Goal: Task Accomplishment & Management: Use online tool/utility

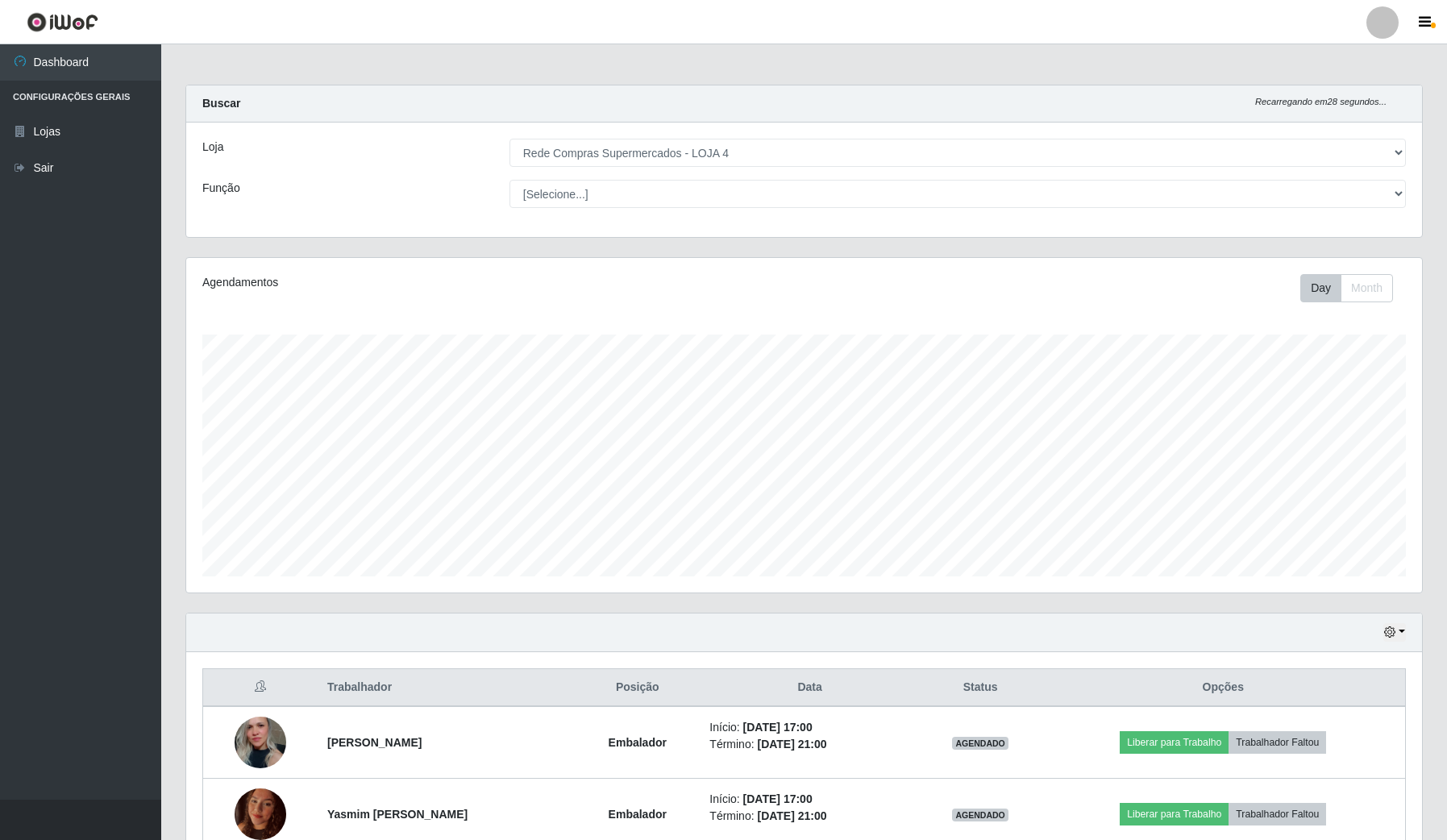
select select "159"
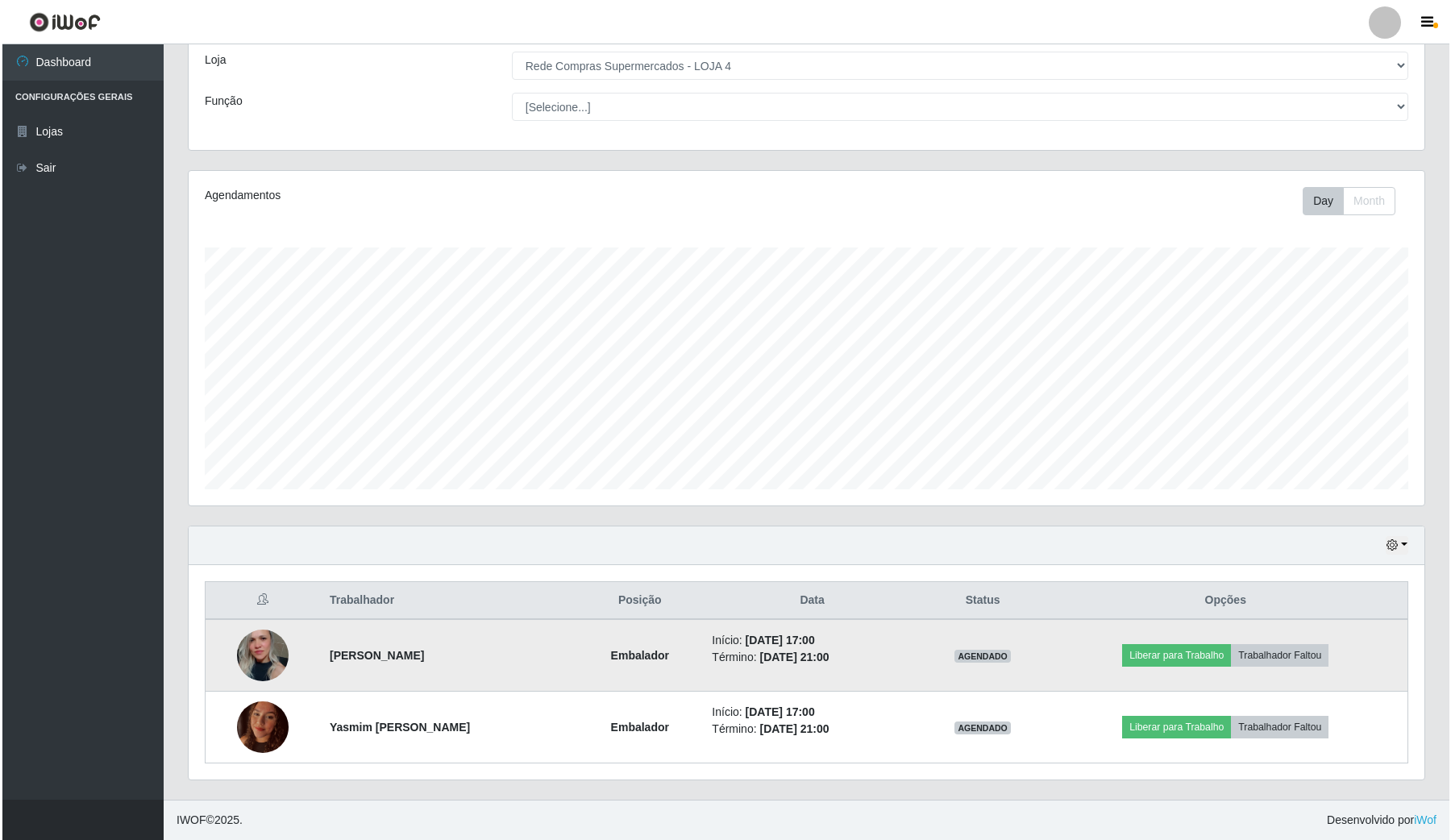
scroll to position [335, 1235]
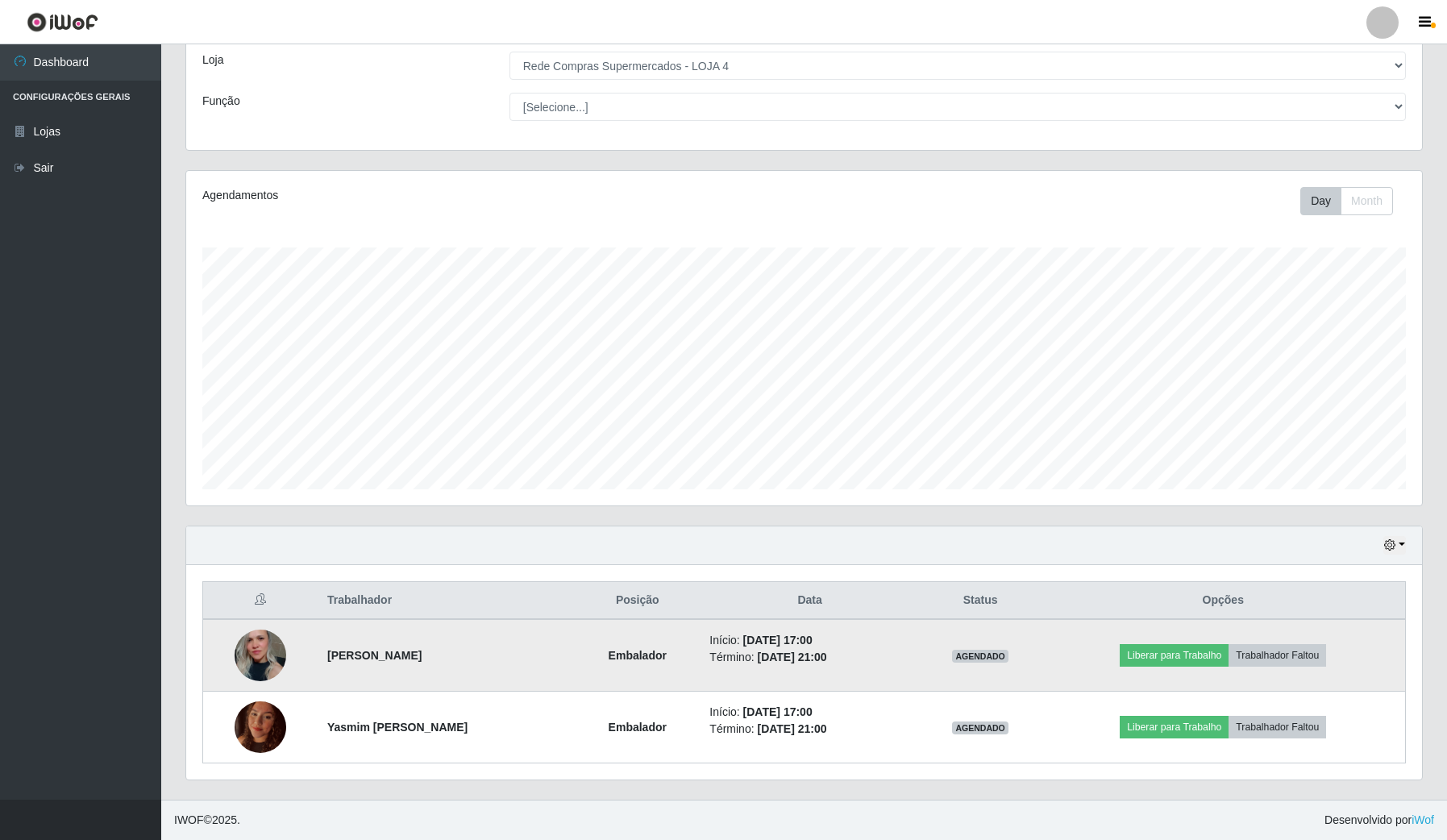
click at [251, 645] on img at bounding box center [260, 655] width 51 height 76
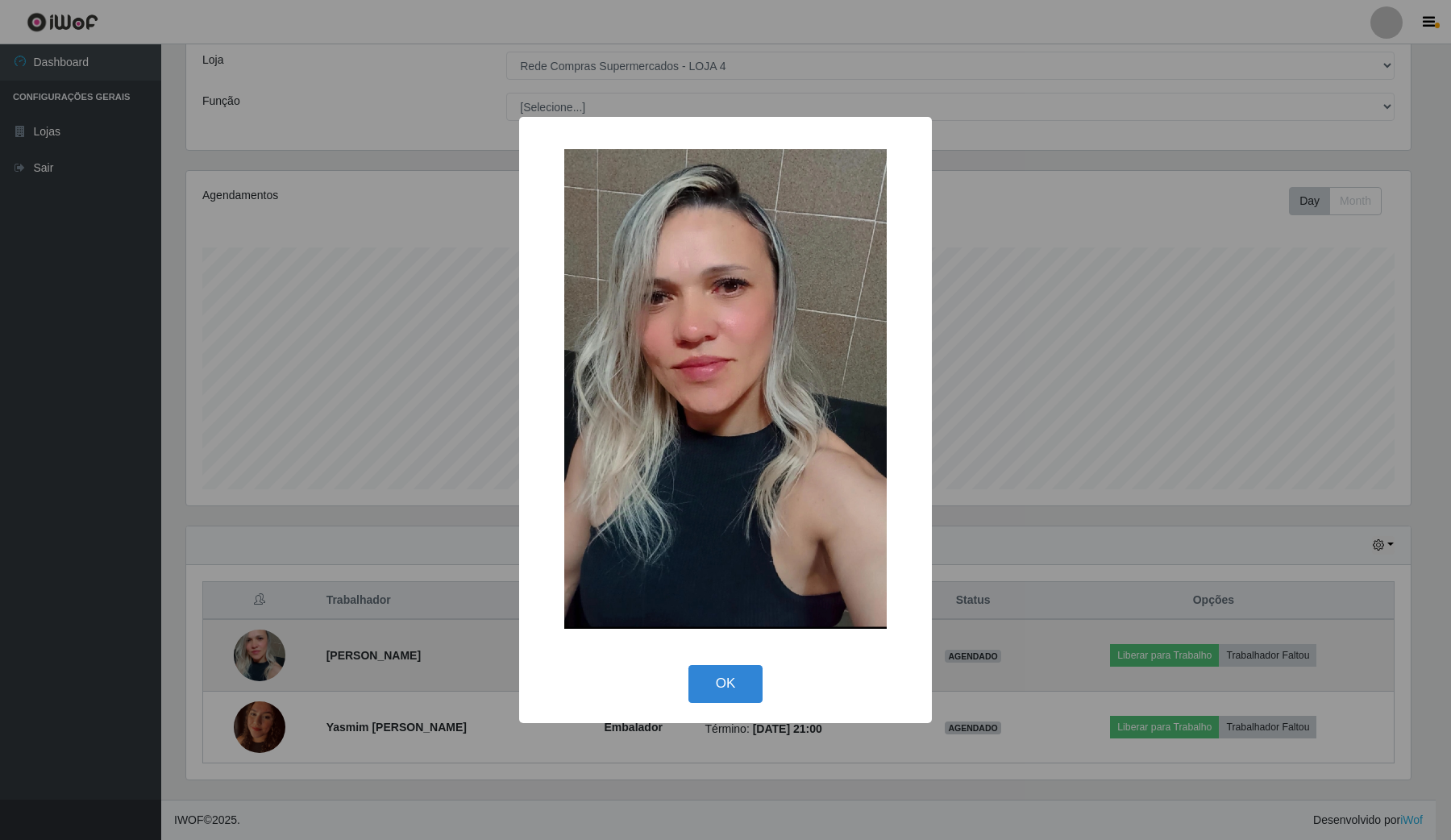
click at [251, 645] on div "× OK Cancel" at bounding box center [726, 420] width 1451 height 840
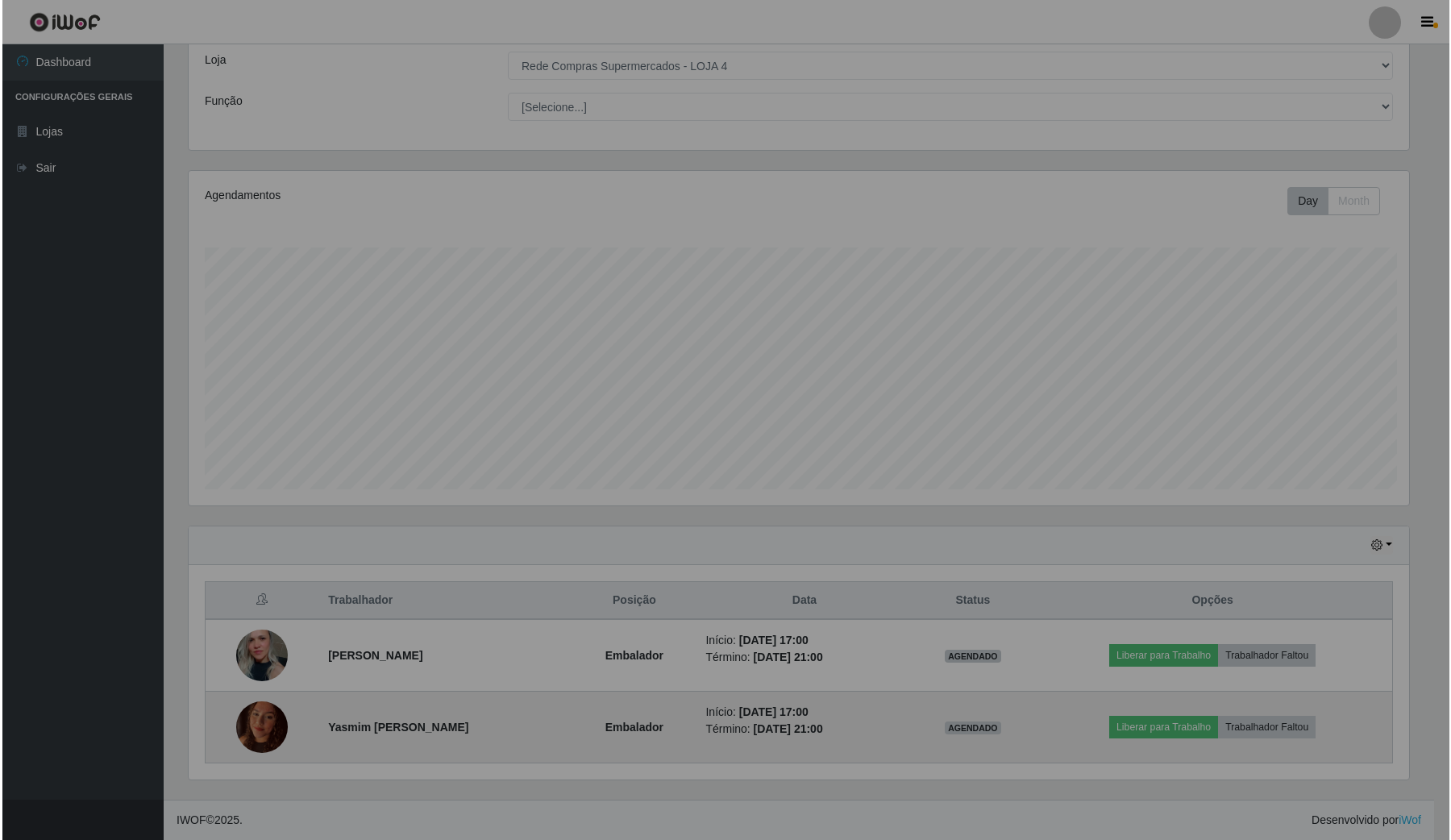
scroll to position [335, 1235]
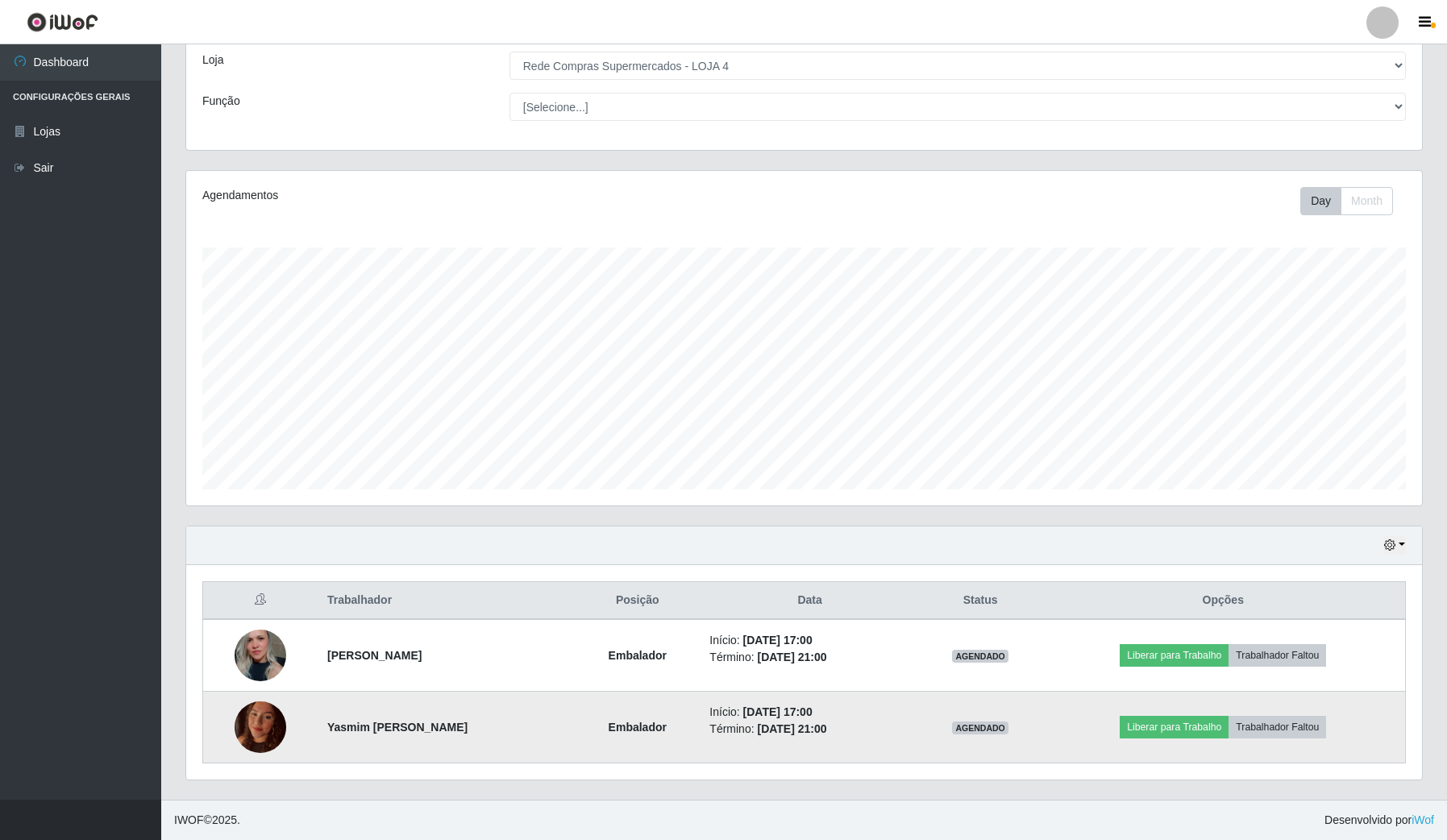
click at [256, 730] on img at bounding box center [260, 726] width 51 height 69
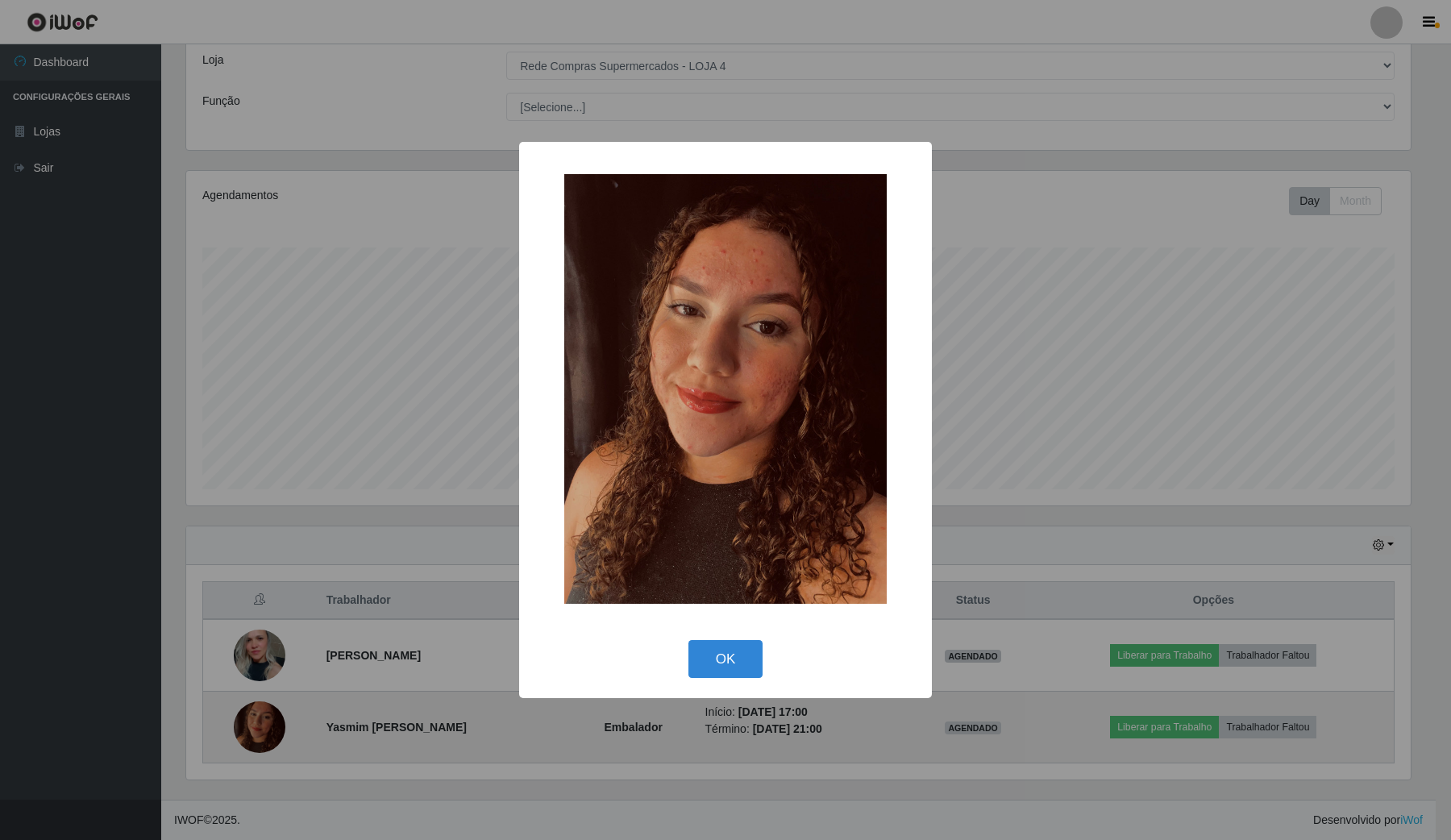
click at [256, 730] on div "× OK Cancel" at bounding box center [726, 420] width 1451 height 840
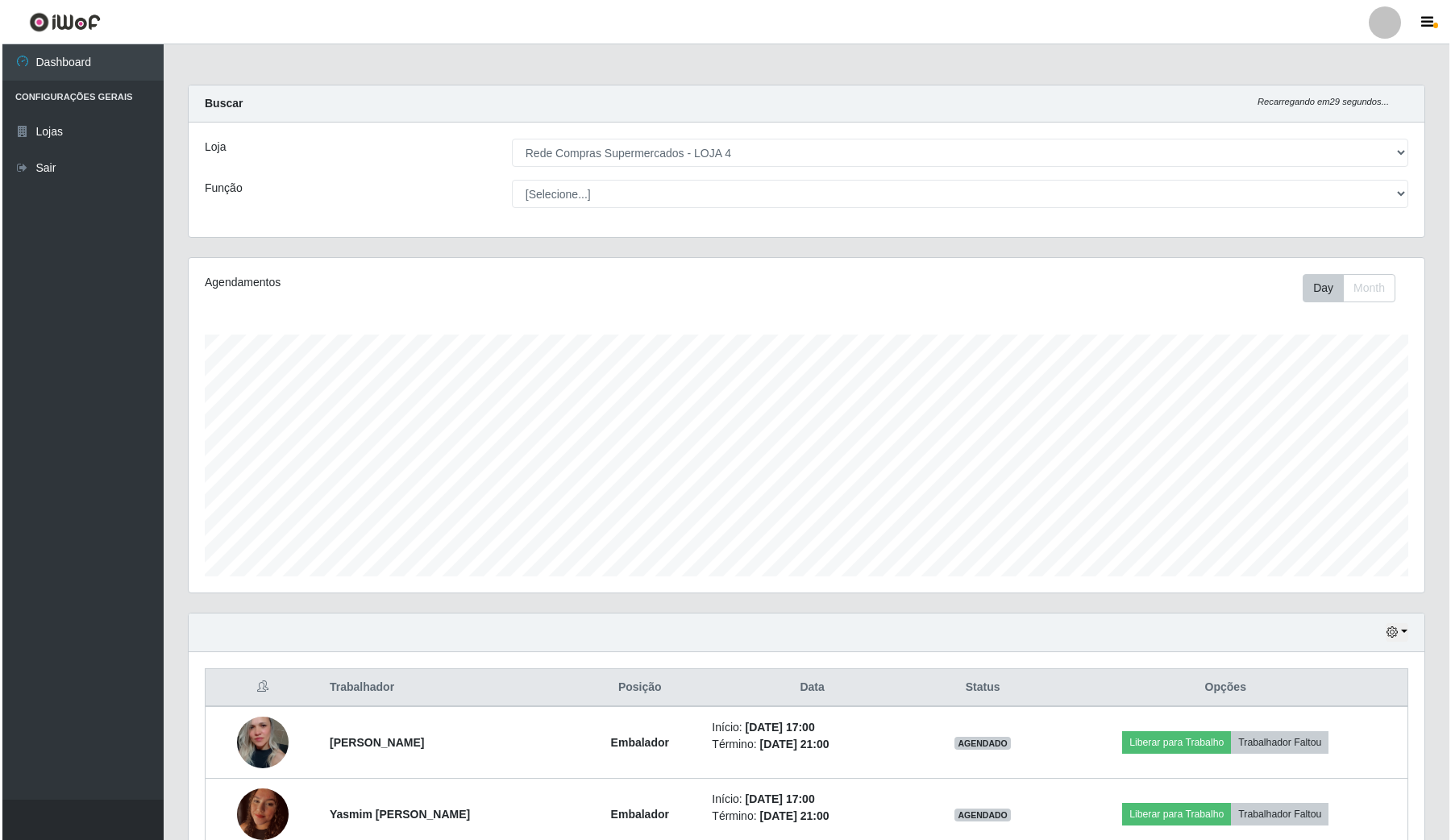
scroll to position [89, 0]
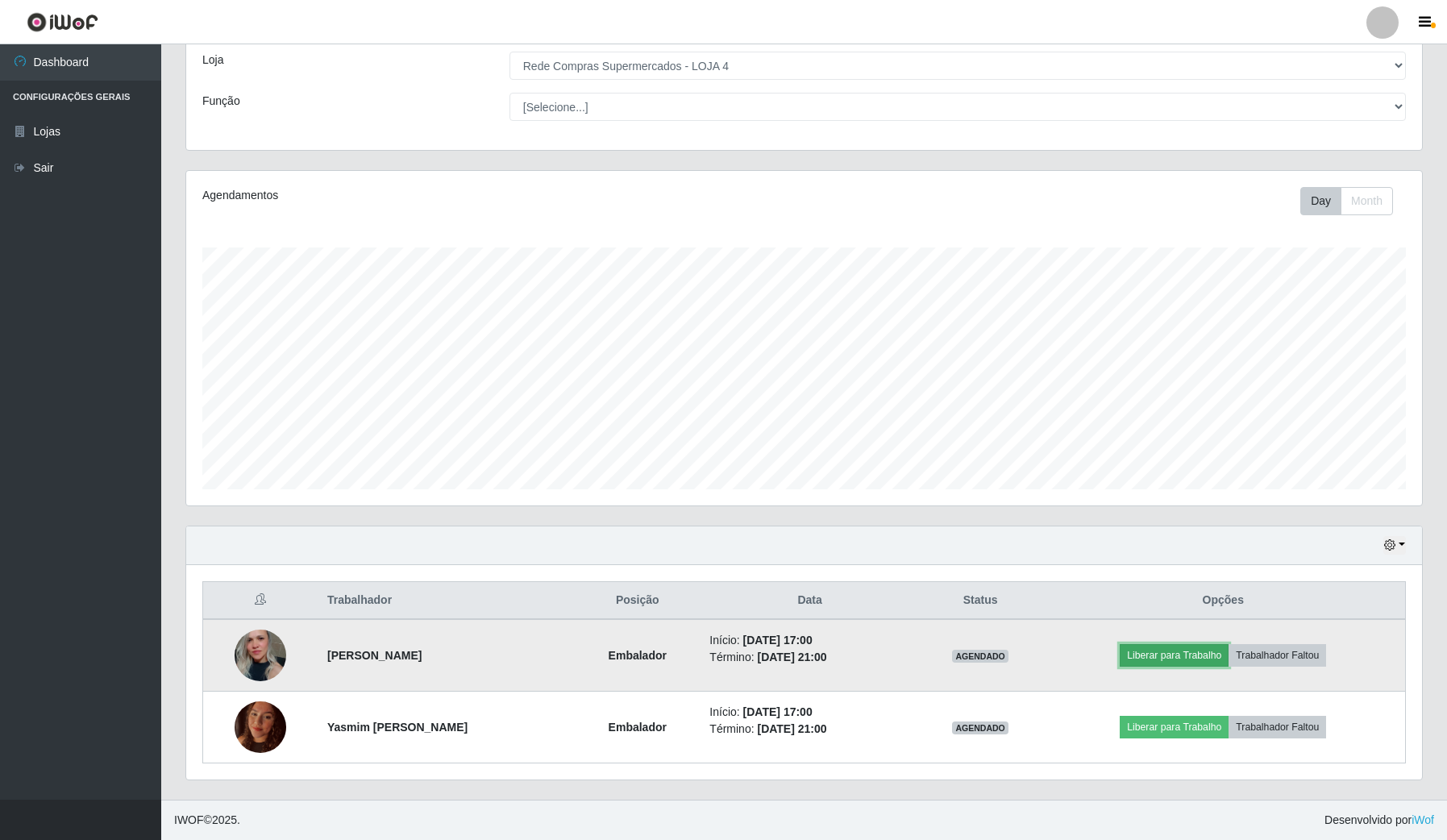
click at [1214, 653] on button "Liberar para Trabalho" at bounding box center [1174, 655] width 109 height 23
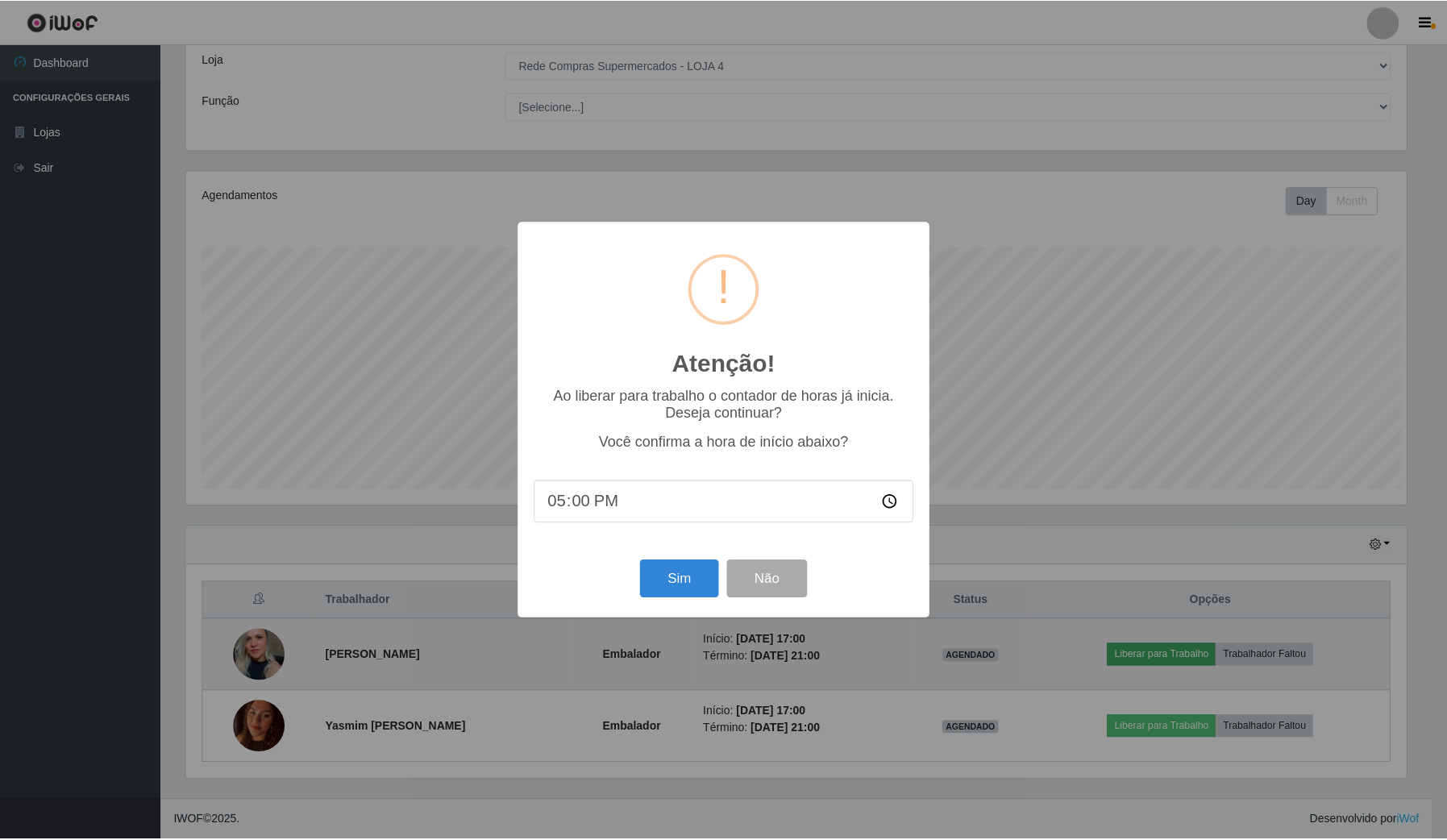
scroll to position [335, 1224]
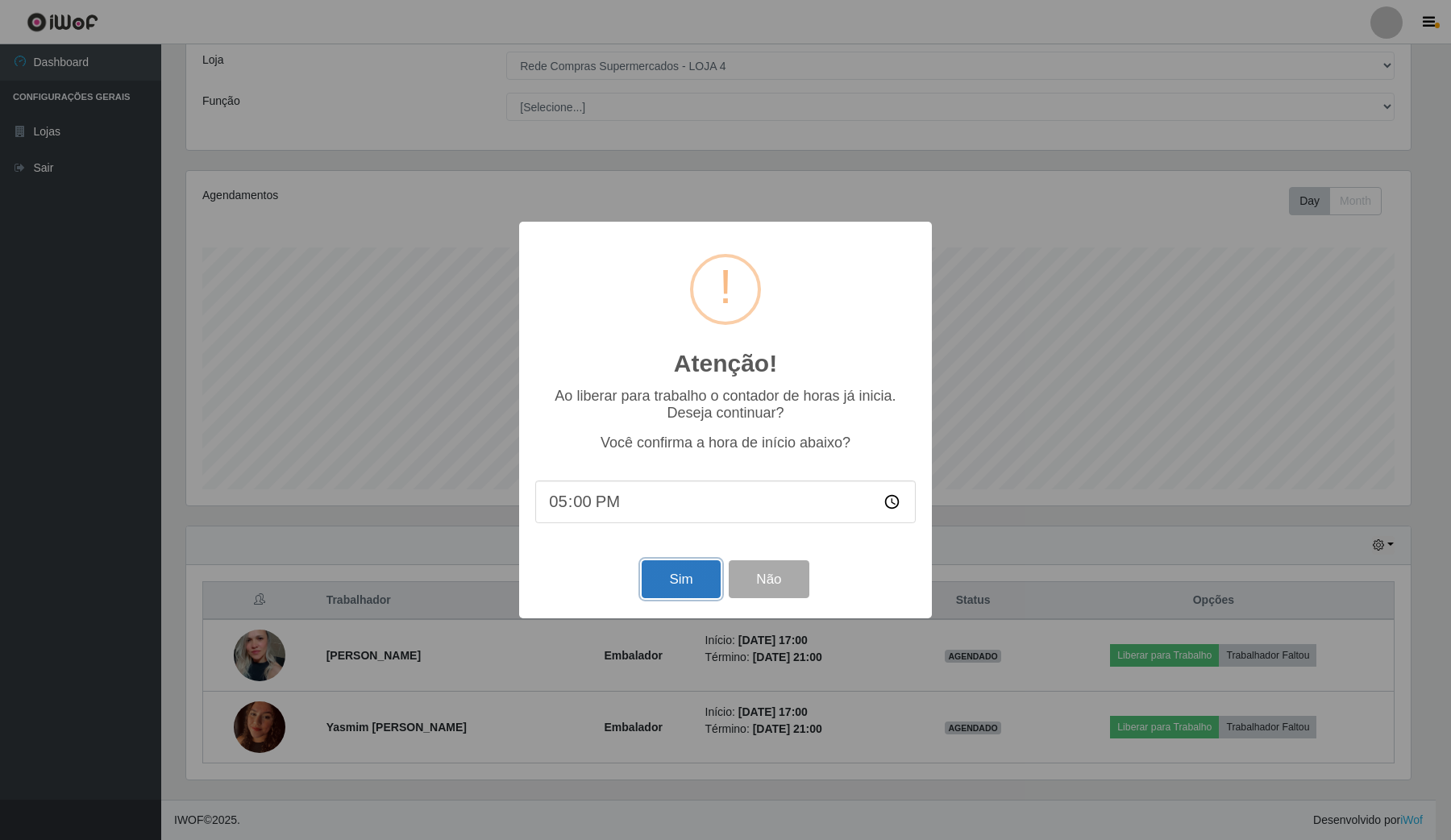
click at [693, 586] on button "Sim" at bounding box center [681, 579] width 78 height 38
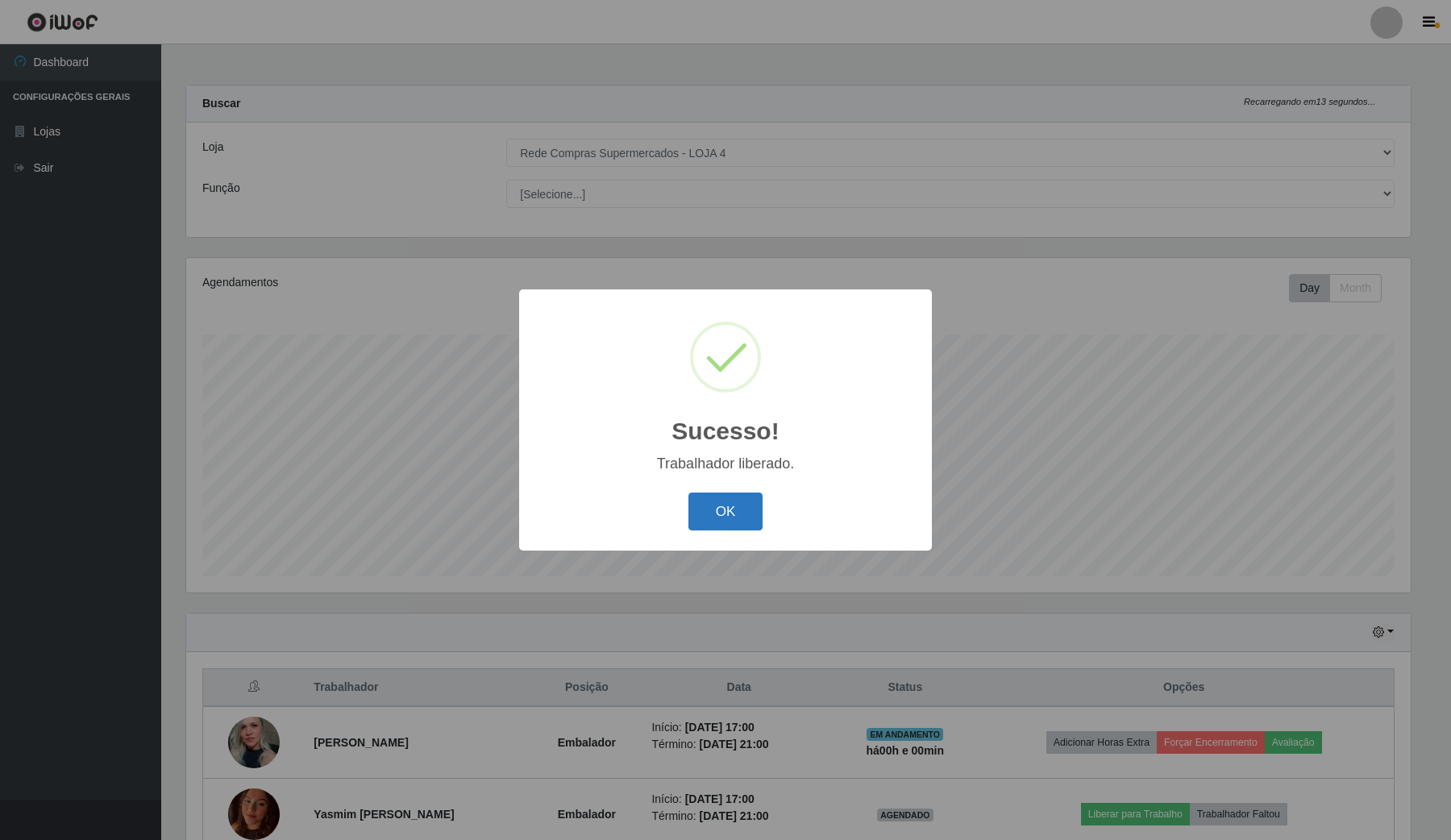
click at [724, 499] on button "OK" at bounding box center [726, 512] width 75 height 38
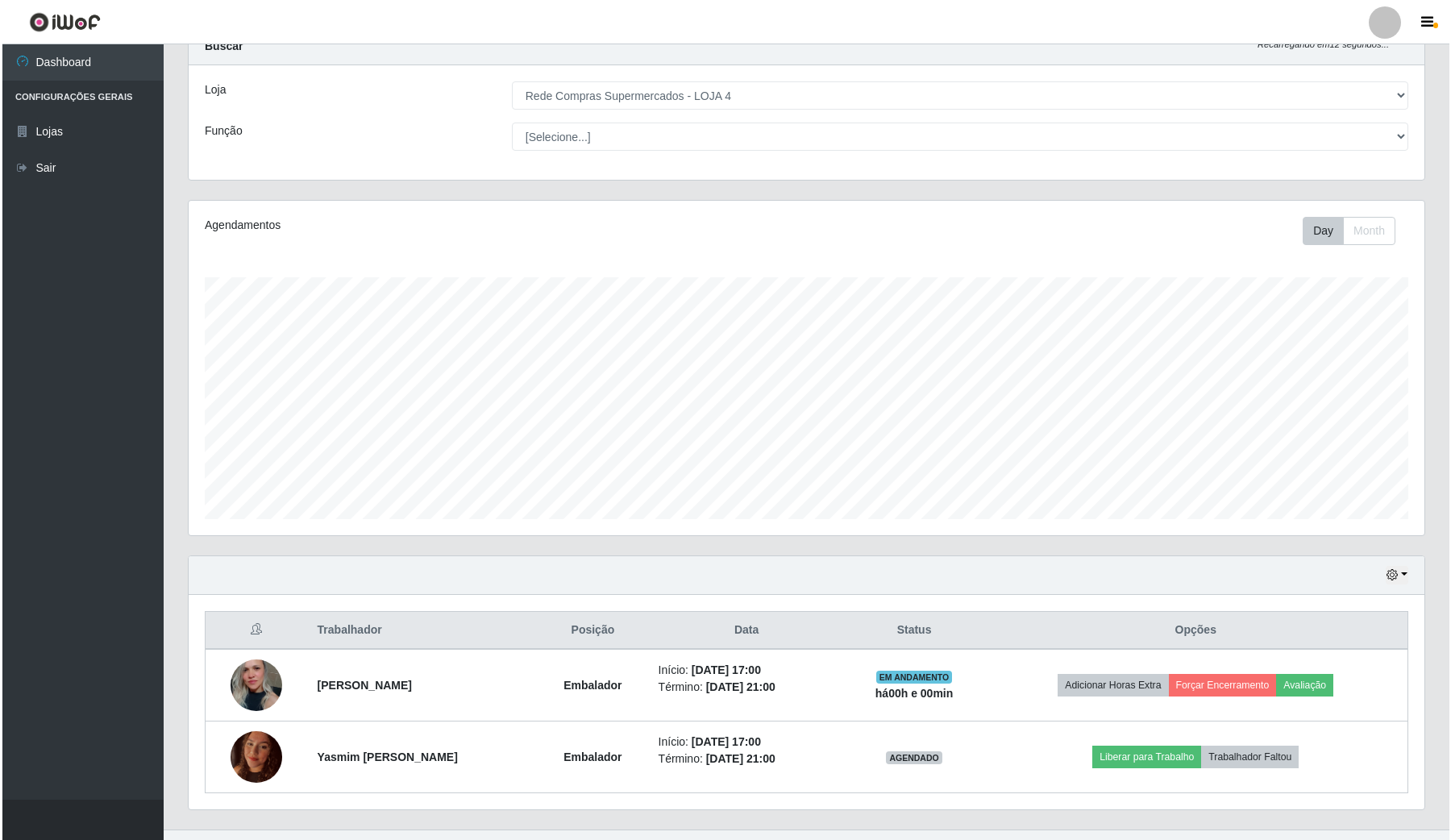
scroll to position [89, 0]
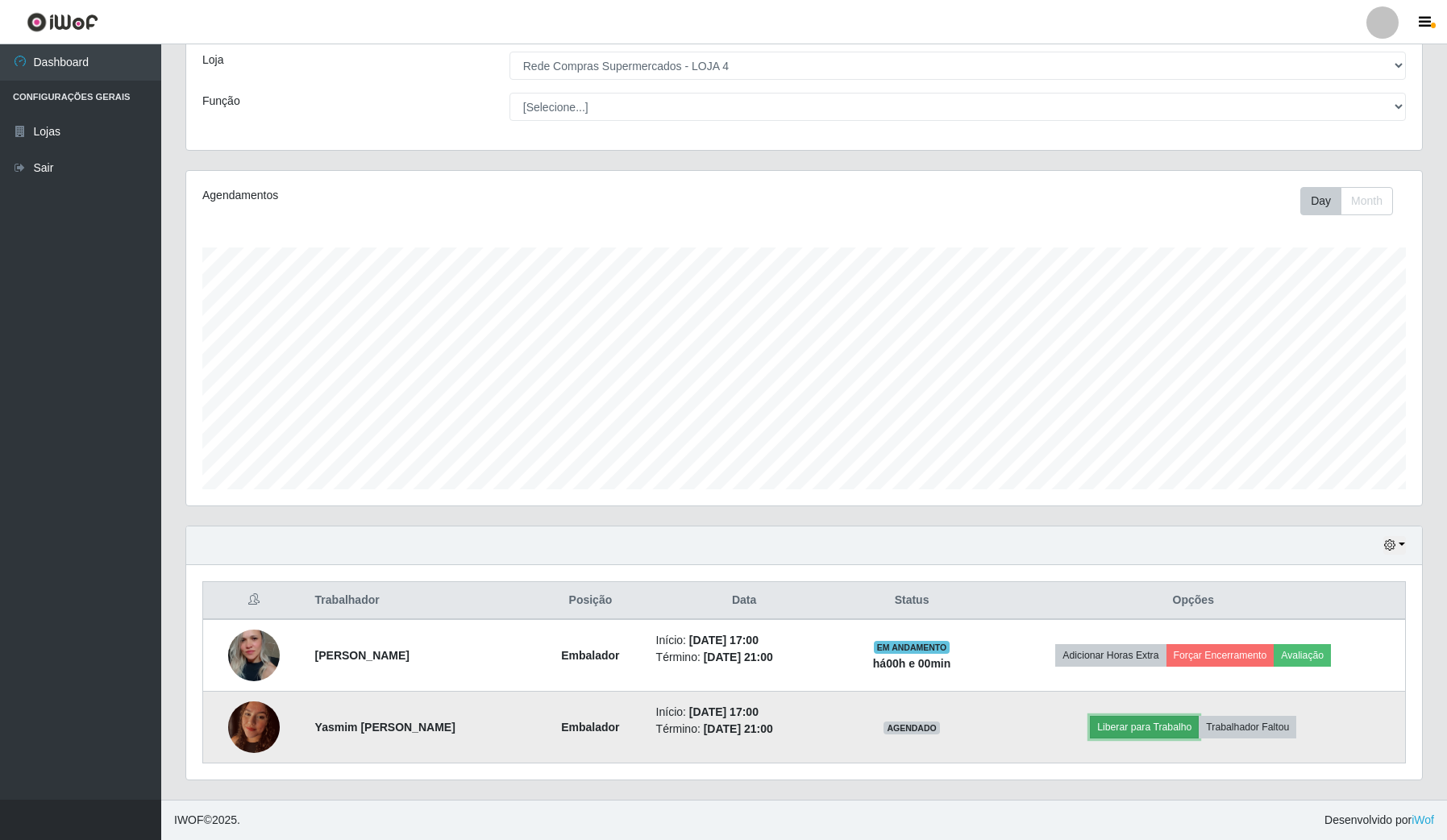
click at [1191, 718] on button "Liberar para Trabalho" at bounding box center [1144, 727] width 109 height 23
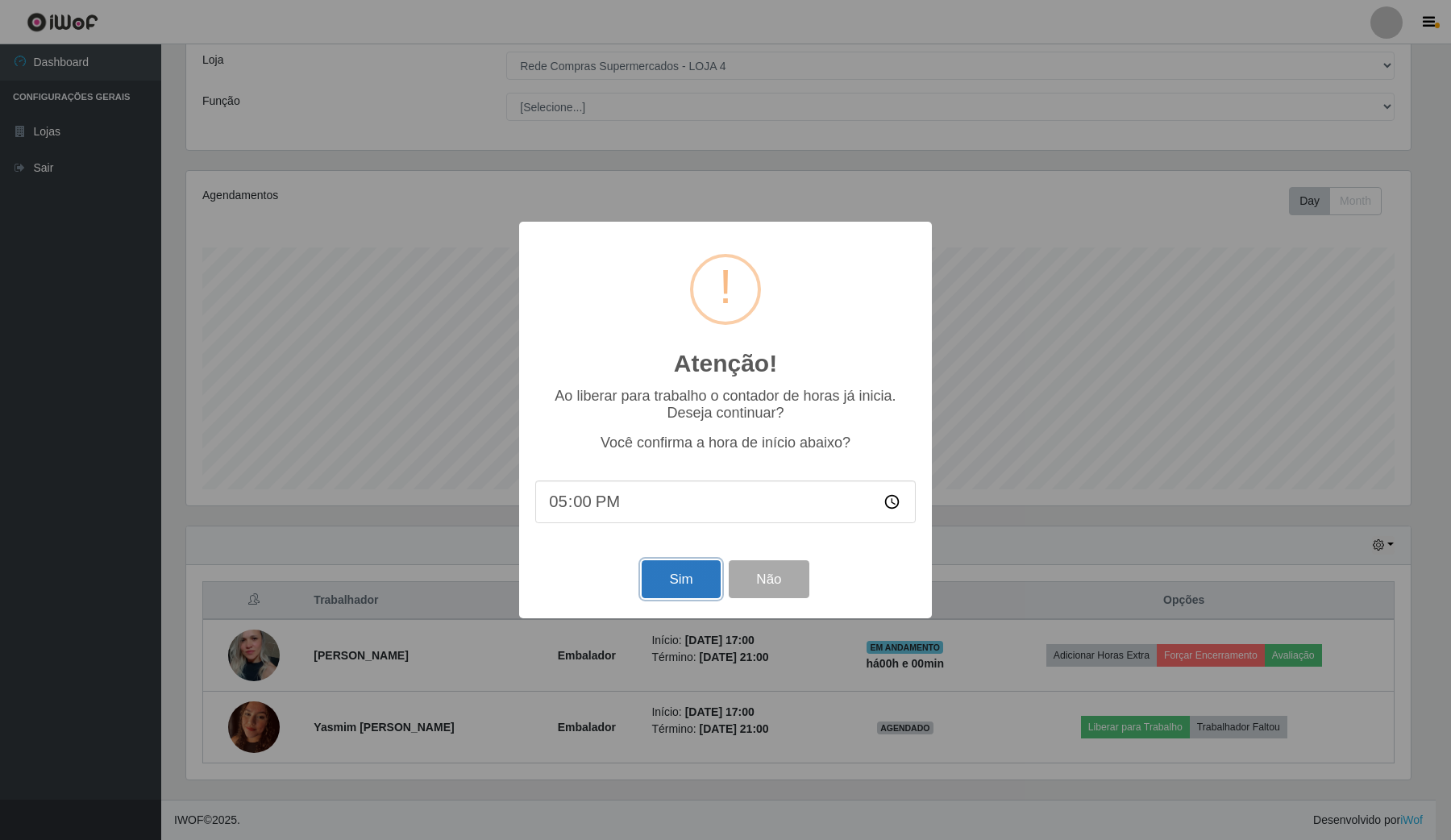
click at [694, 578] on button "Sim" at bounding box center [681, 579] width 78 height 38
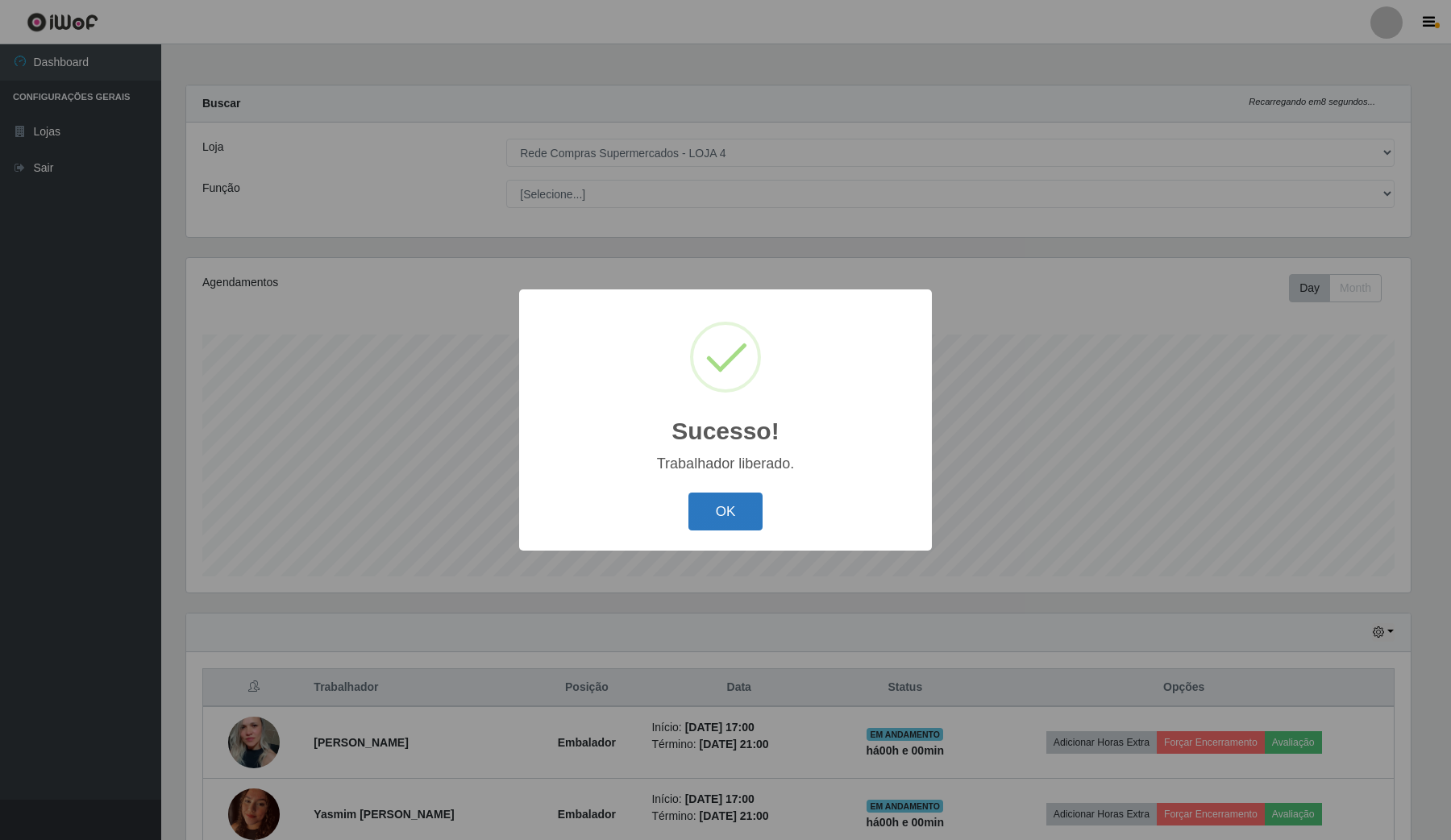
click at [745, 506] on button "OK" at bounding box center [726, 512] width 75 height 38
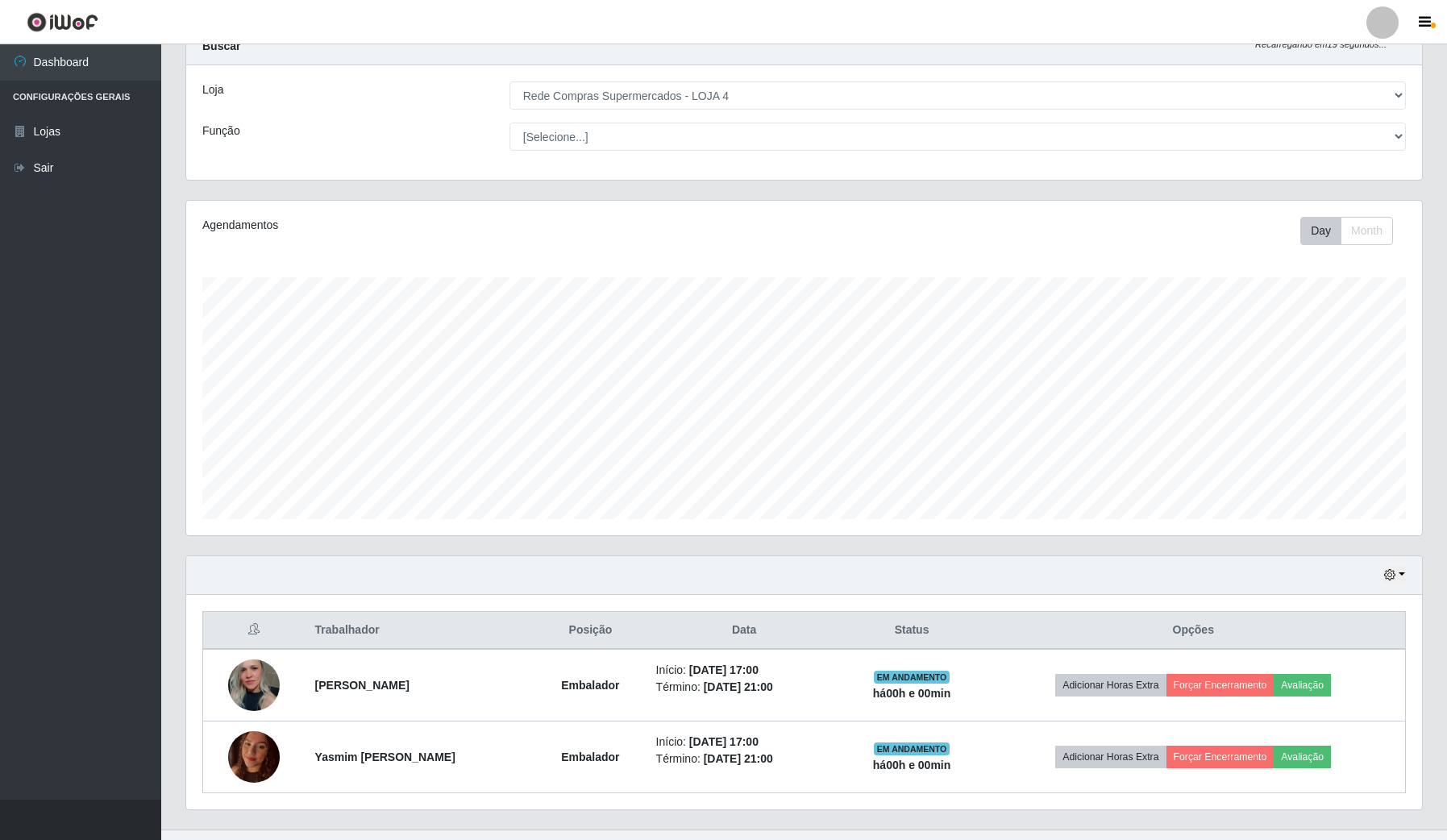
scroll to position [89, 0]
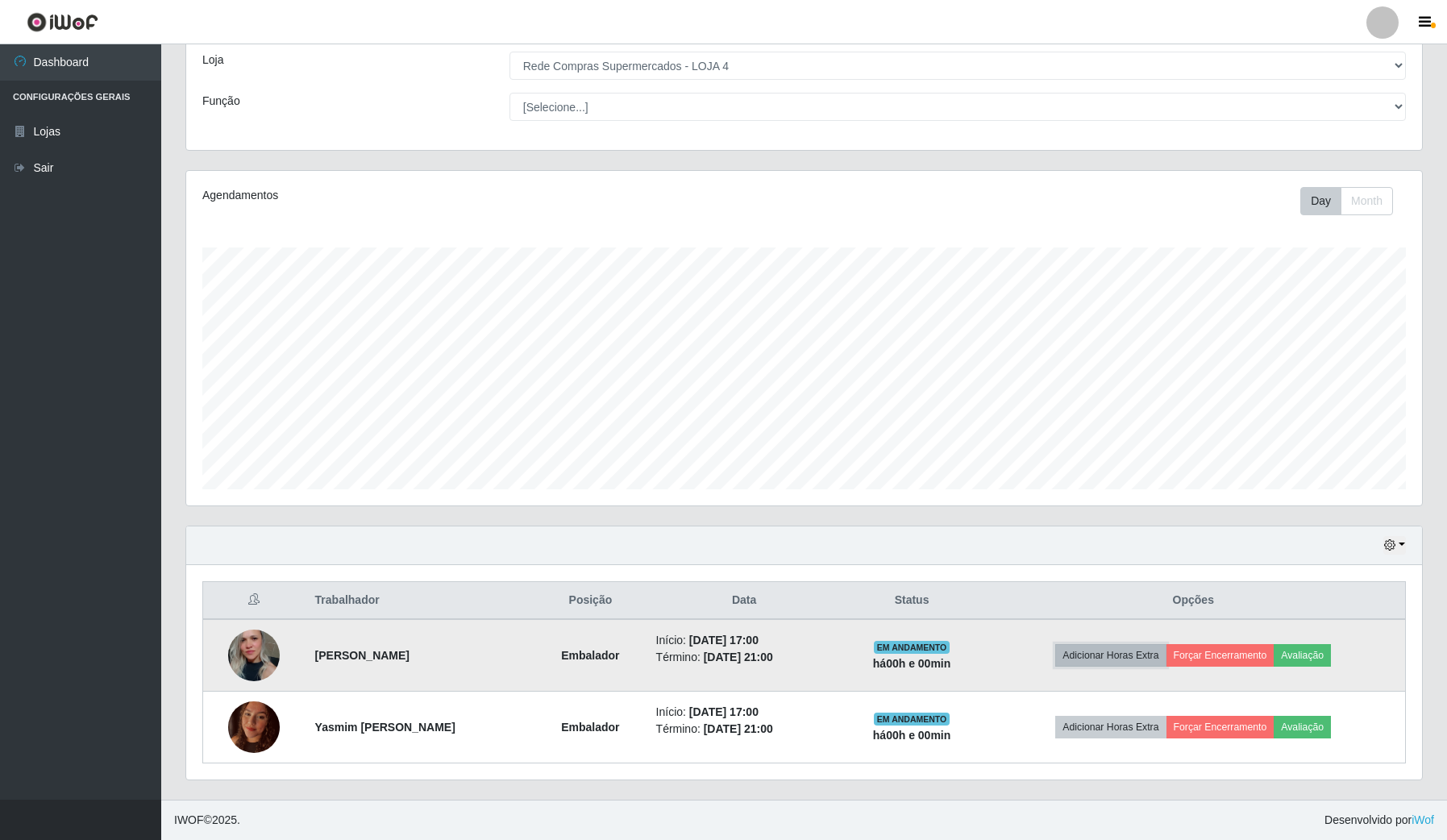
click at [1123, 654] on button "Adicionar Horas Extra" at bounding box center [1110, 655] width 110 height 23
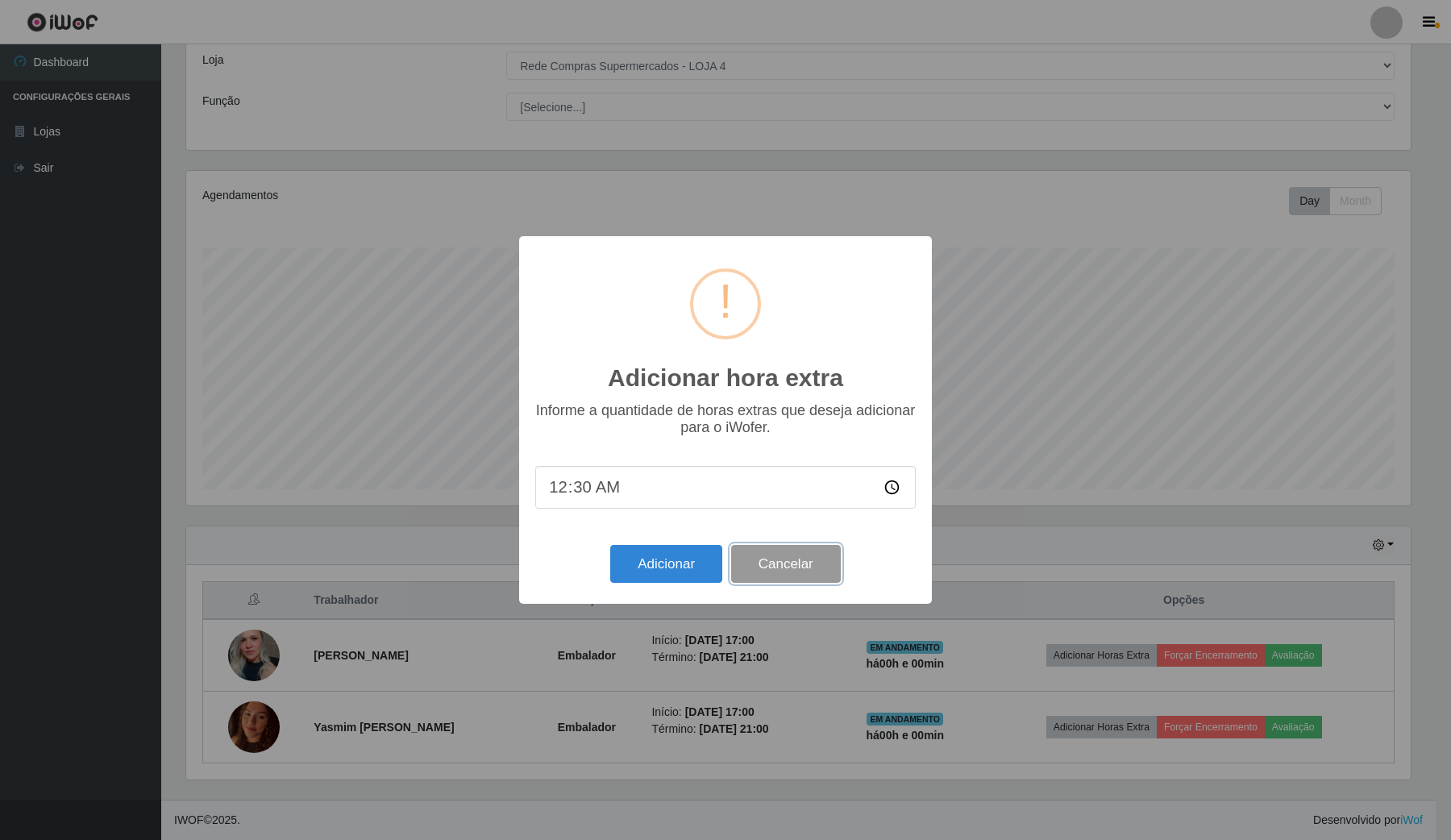
click at [807, 551] on button "Cancelar" at bounding box center [786, 564] width 109 height 38
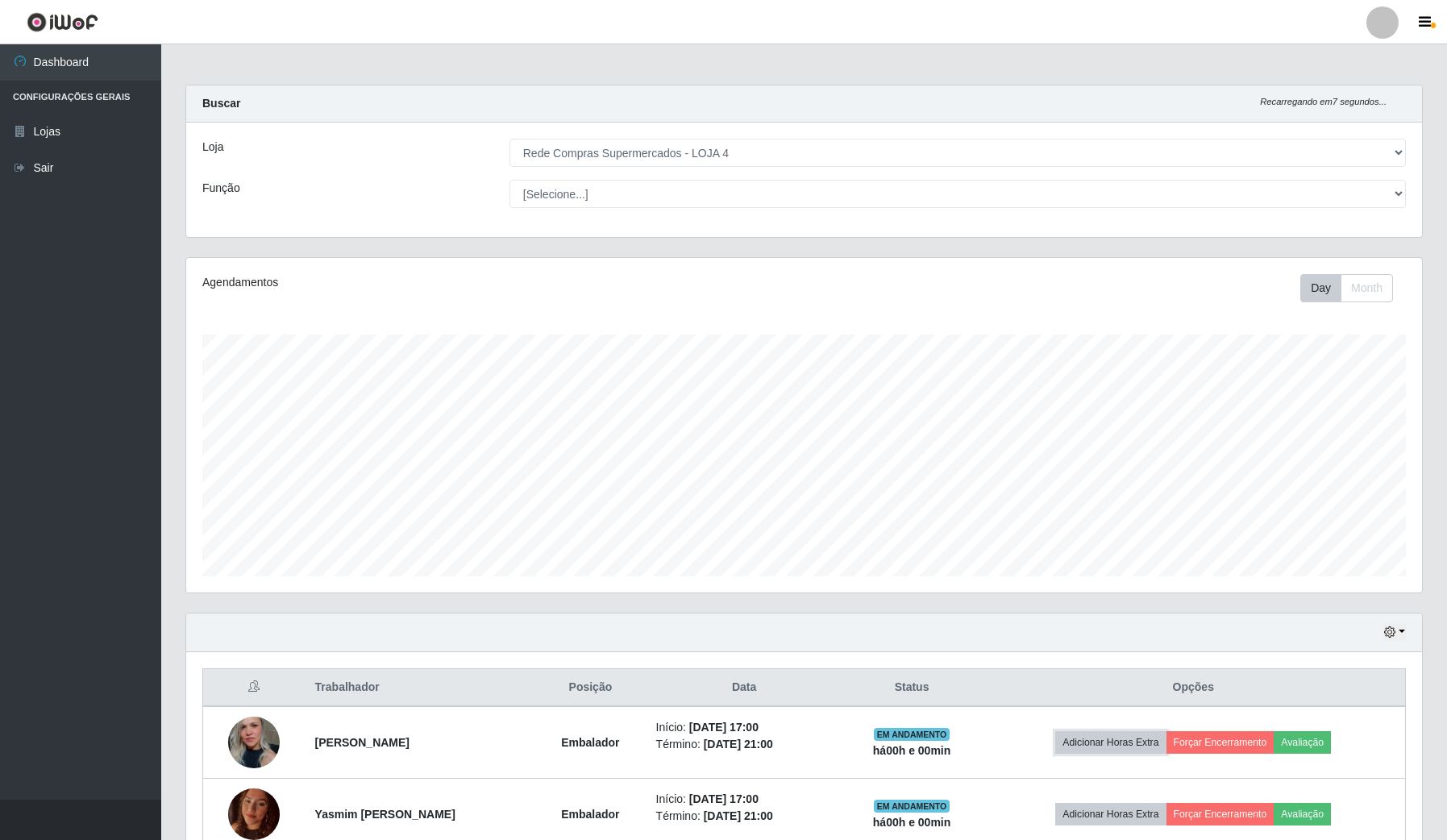
scroll to position [89, 0]
